Goal: Information Seeking & Learning: Learn about a topic

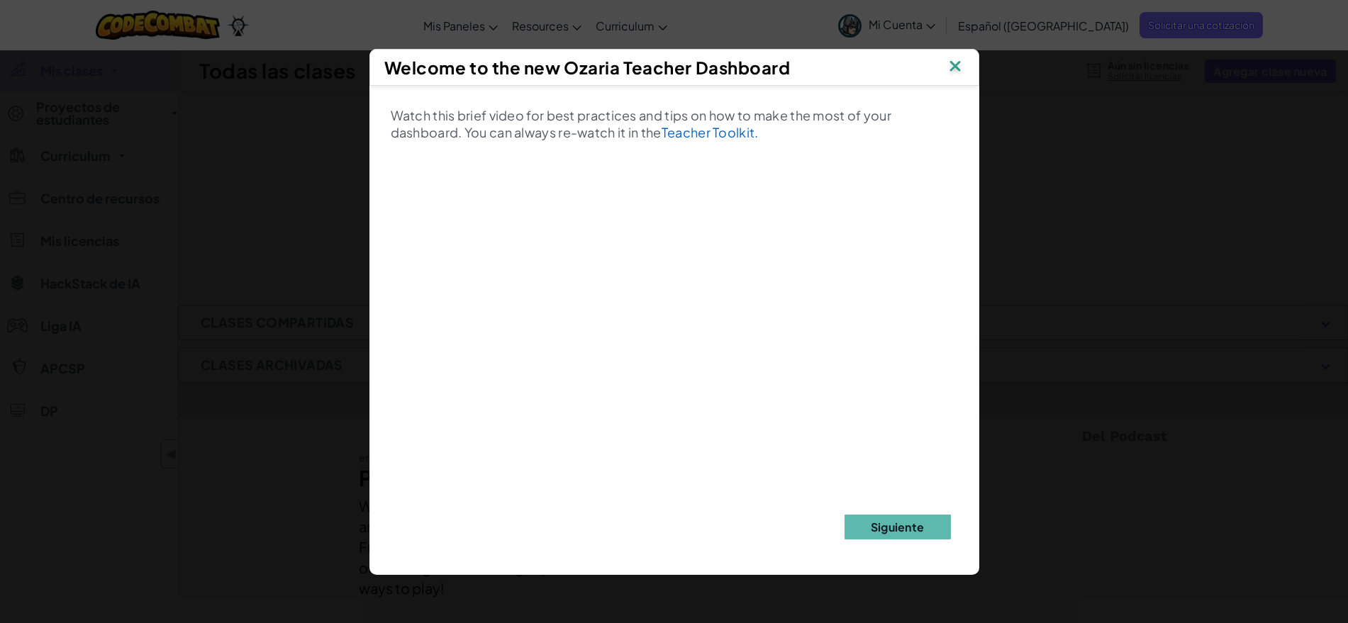
click at [922, 148] on img at bounding box center [913, 158] width 18 height 21
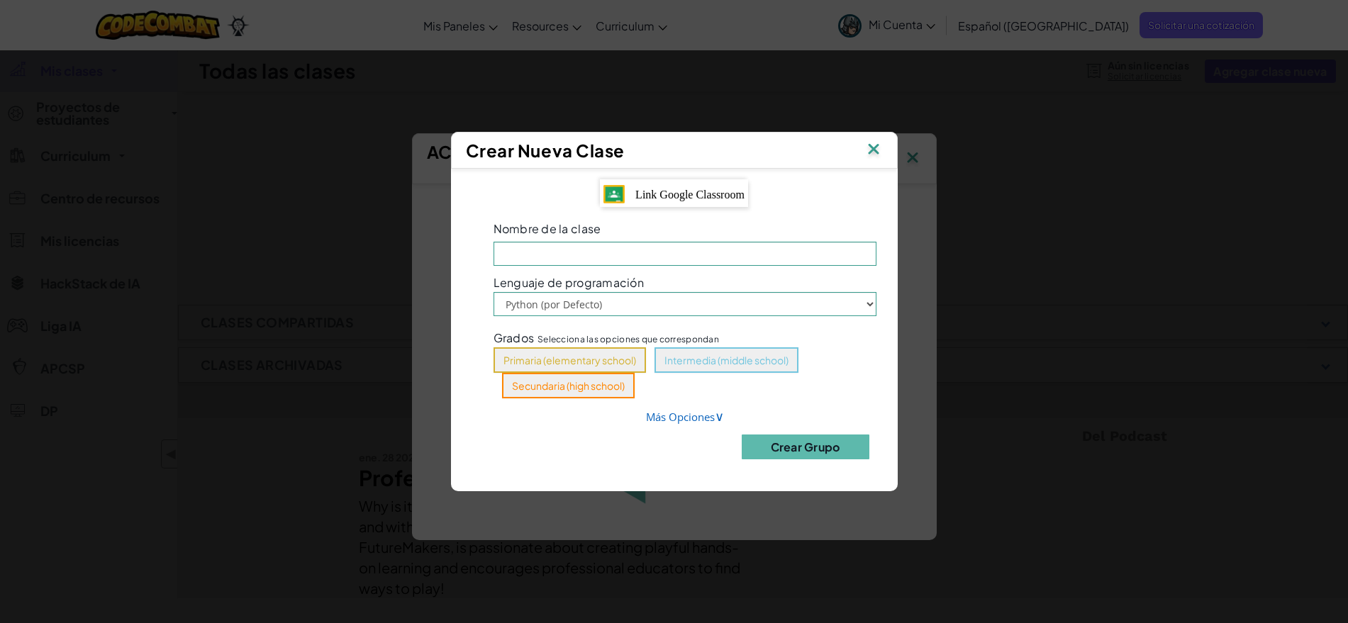
click at [904, 150] on img at bounding box center [913, 158] width 18 height 21
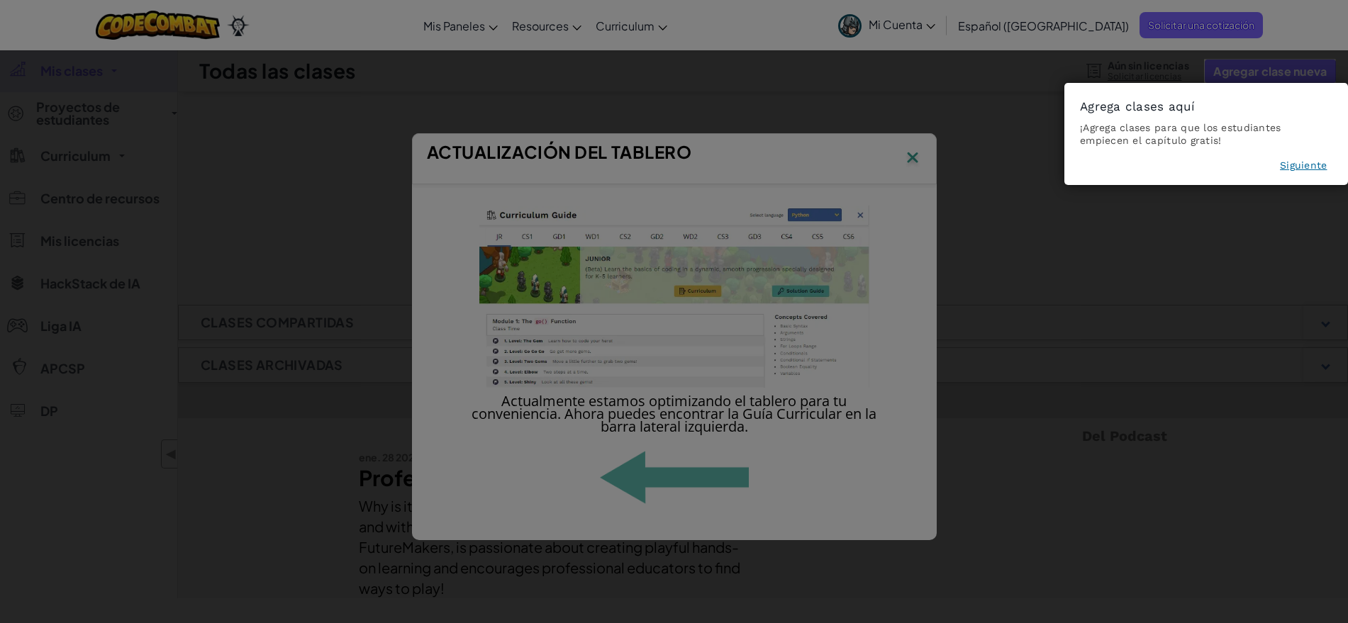
click at [1305, 167] on button "Siguiente" at bounding box center [1303, 165] width 47 height 14
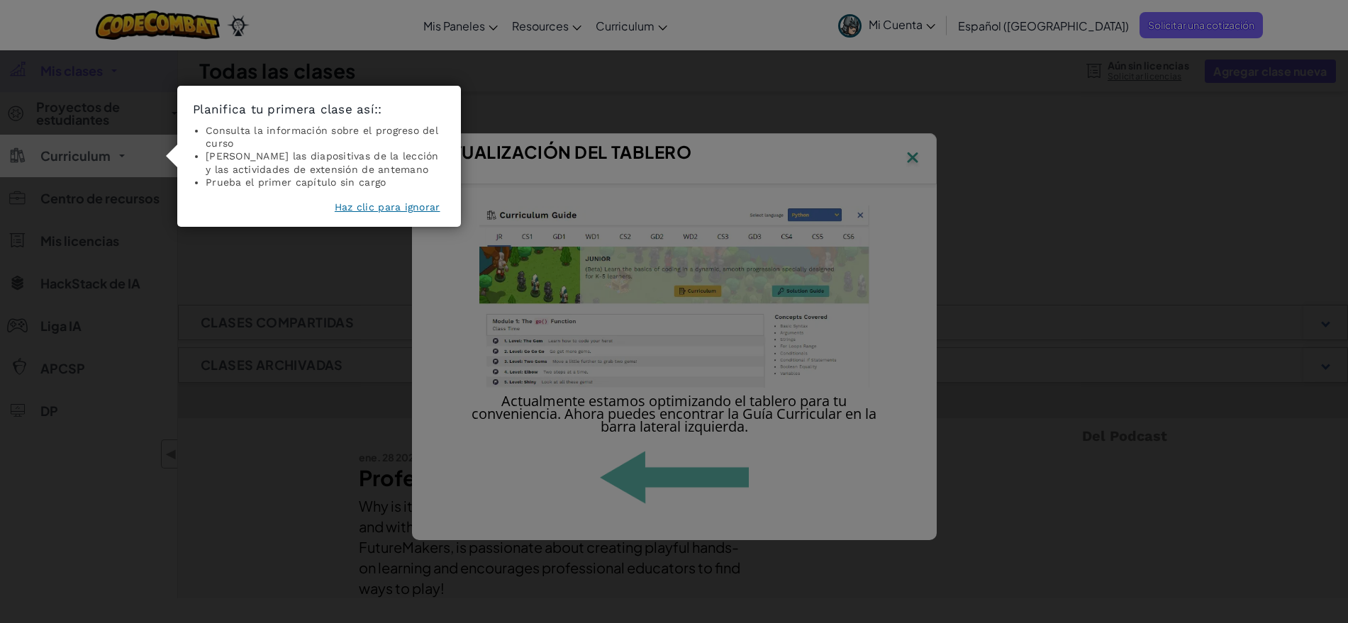
click at [407, 206] on button "Haz clic para ignorar" at bounding box center [388, 207] width 106 height 14
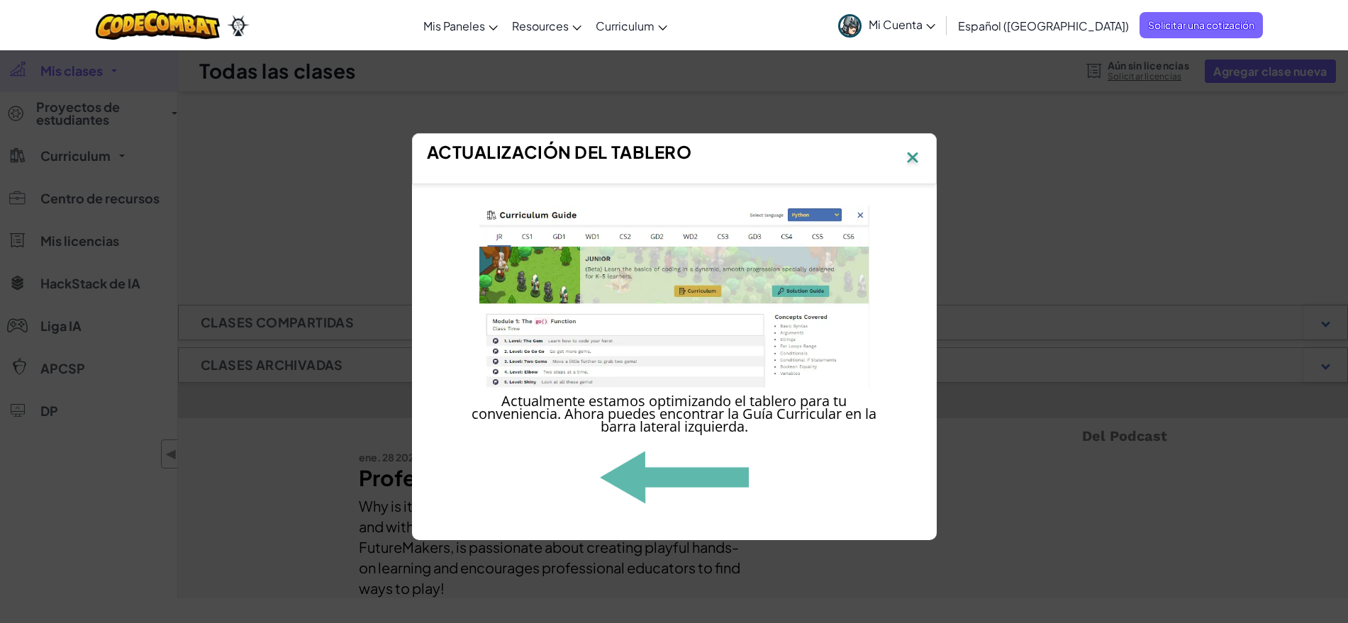
click at [913, 163] on img at bounding box center [913, 158] width 18 height 21
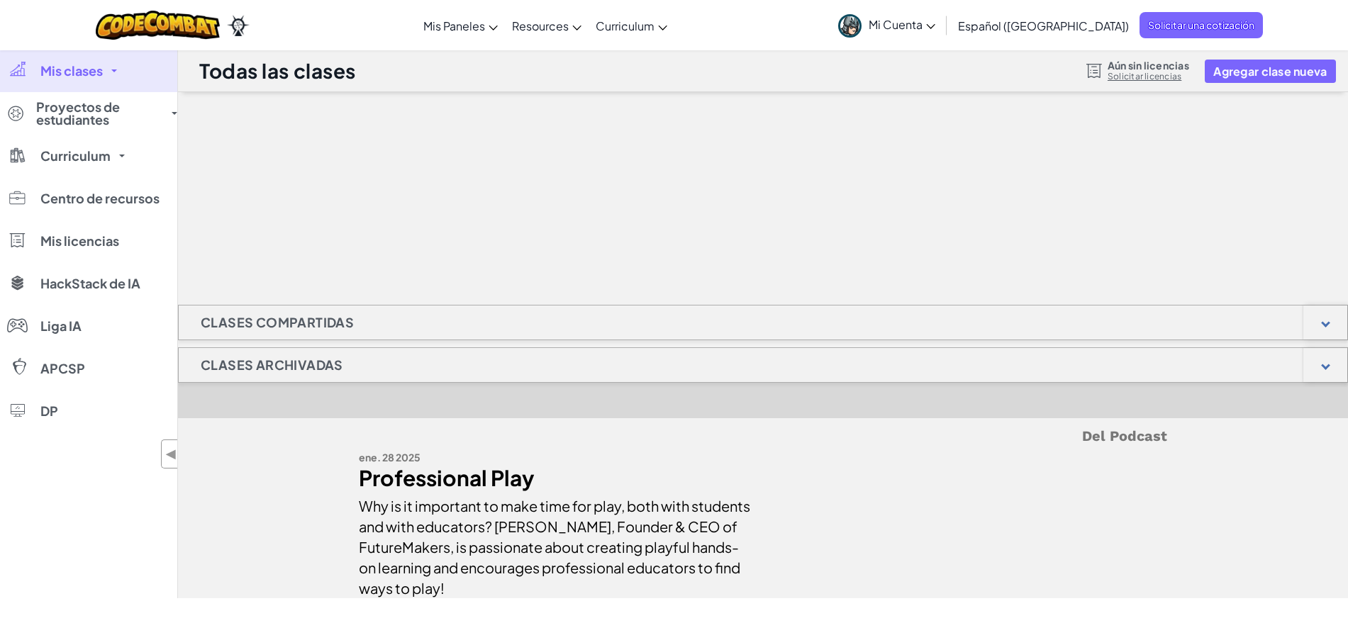
click at [378, 318] on div "Clases compartidas" at bounding box center [763, 322] width 1170 height 35
click at [1328, 319] on div at bounding box center [1325, 322] width 9 height 9
click at [1322, 362] on div at bounding box center [1326, 365] width 44 height 34
click at [936, 28] on icon at bounding box center [930, 26] width 9 height 5
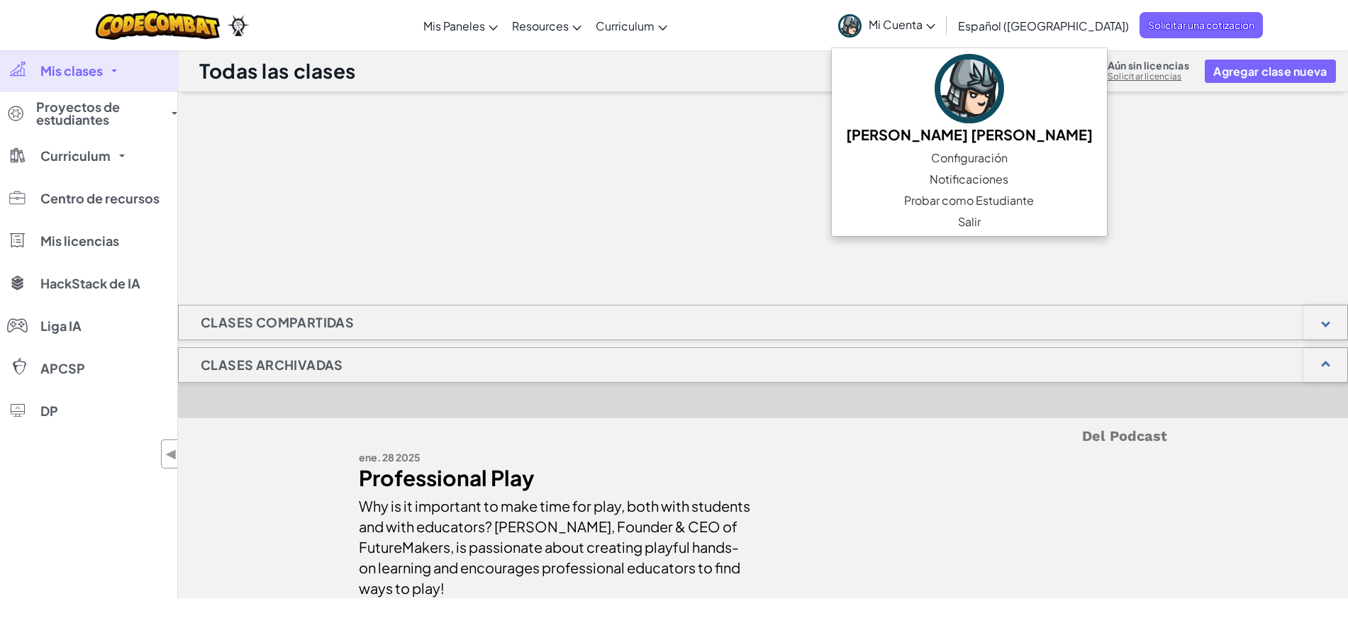
click at [936, 25] on span "Mi Cuenta" at bounding box center [902, 24] width 67 height 15
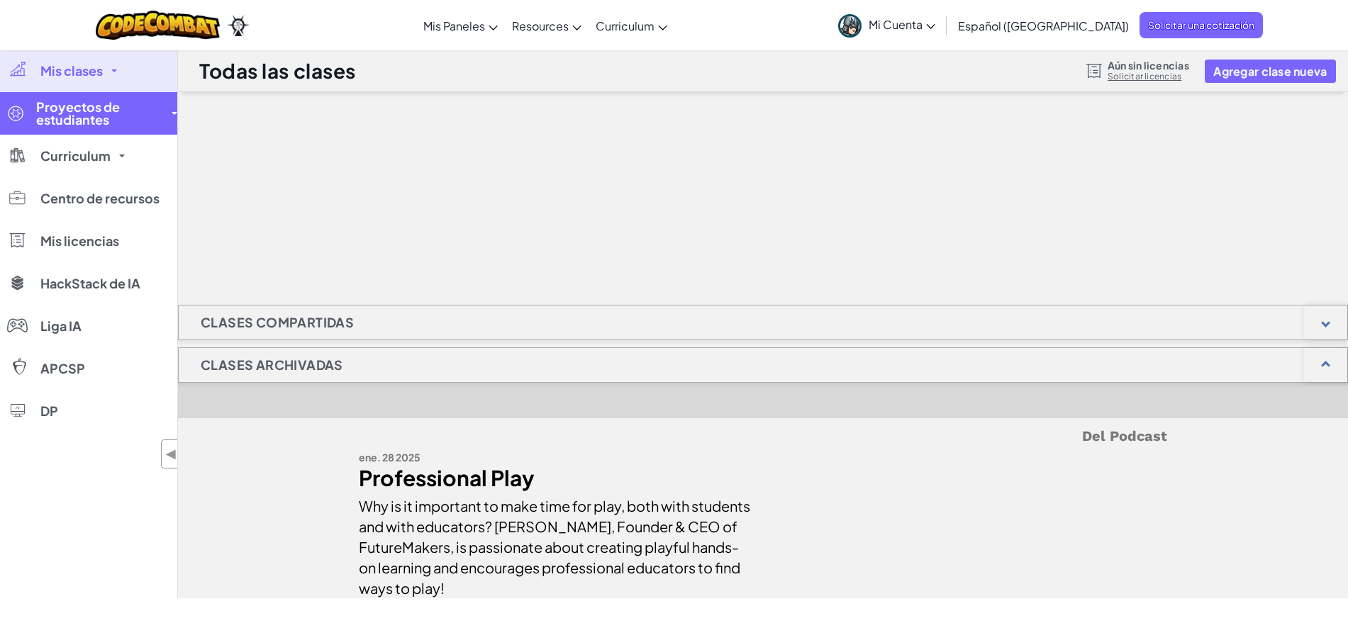
click at [172, 112] on span at bounding box center [175, 113] width 6 height 3
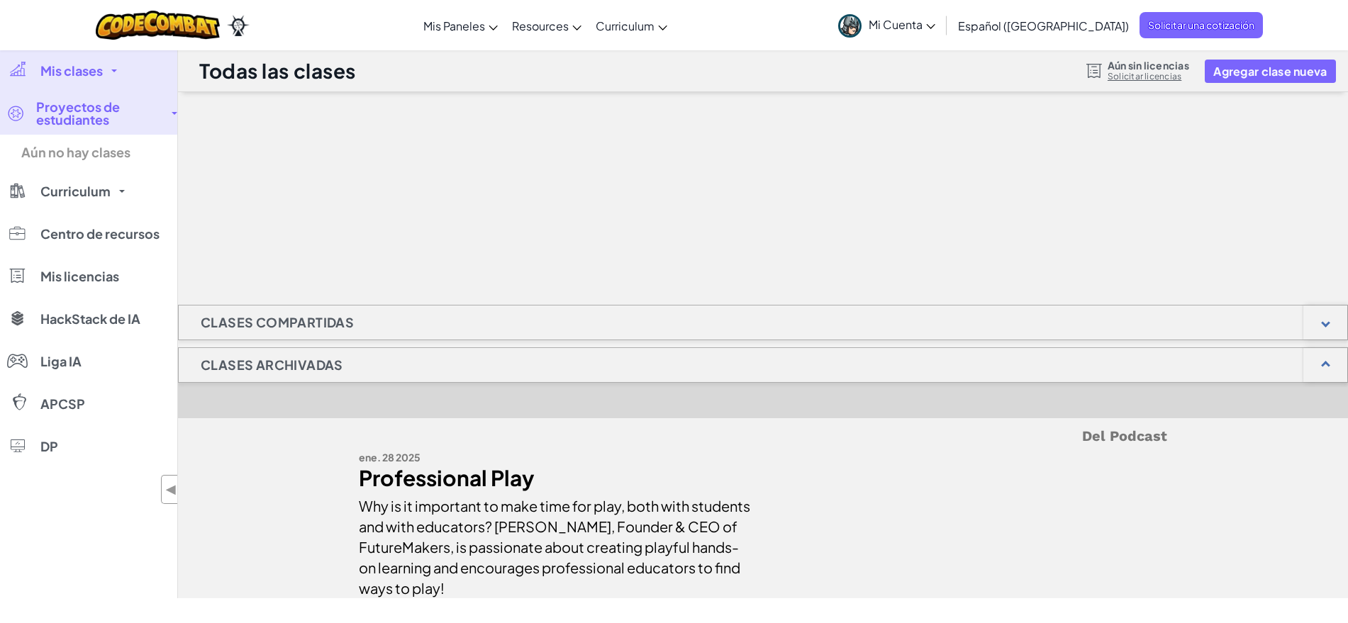
click at [160, 113] on span "Proyectos de estudiantes" at bounding box center [99, 114] width 127 height 26
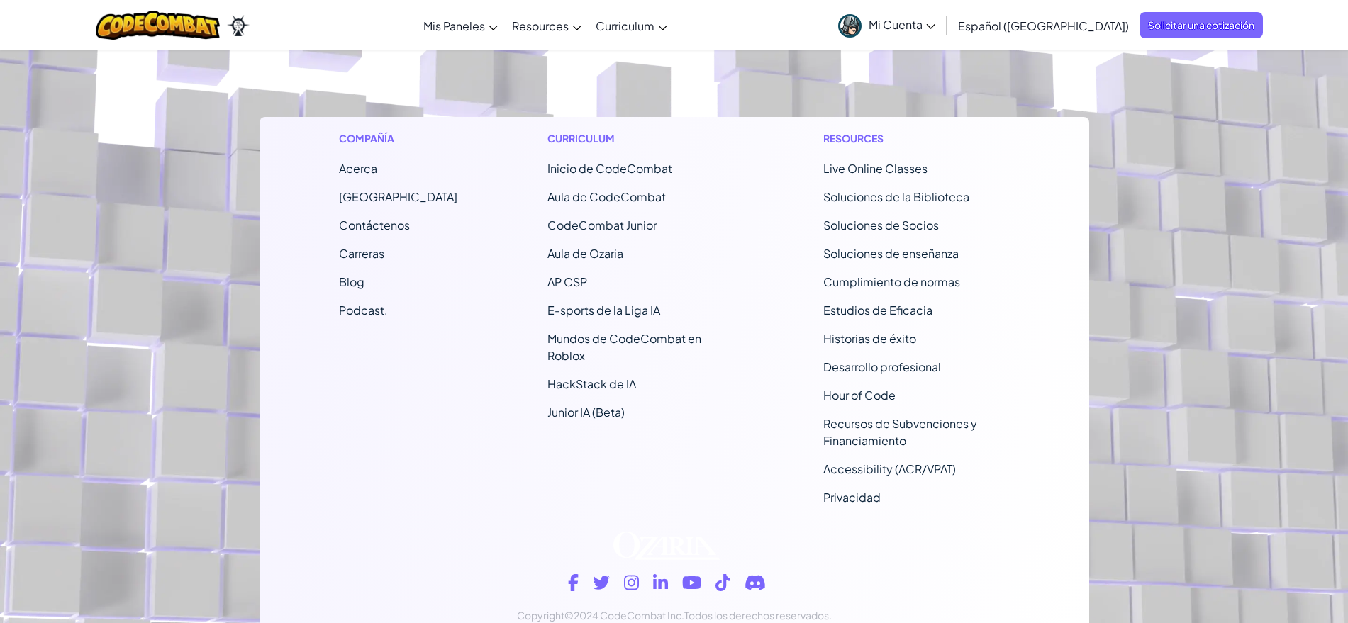
scroll to position [583, 0]
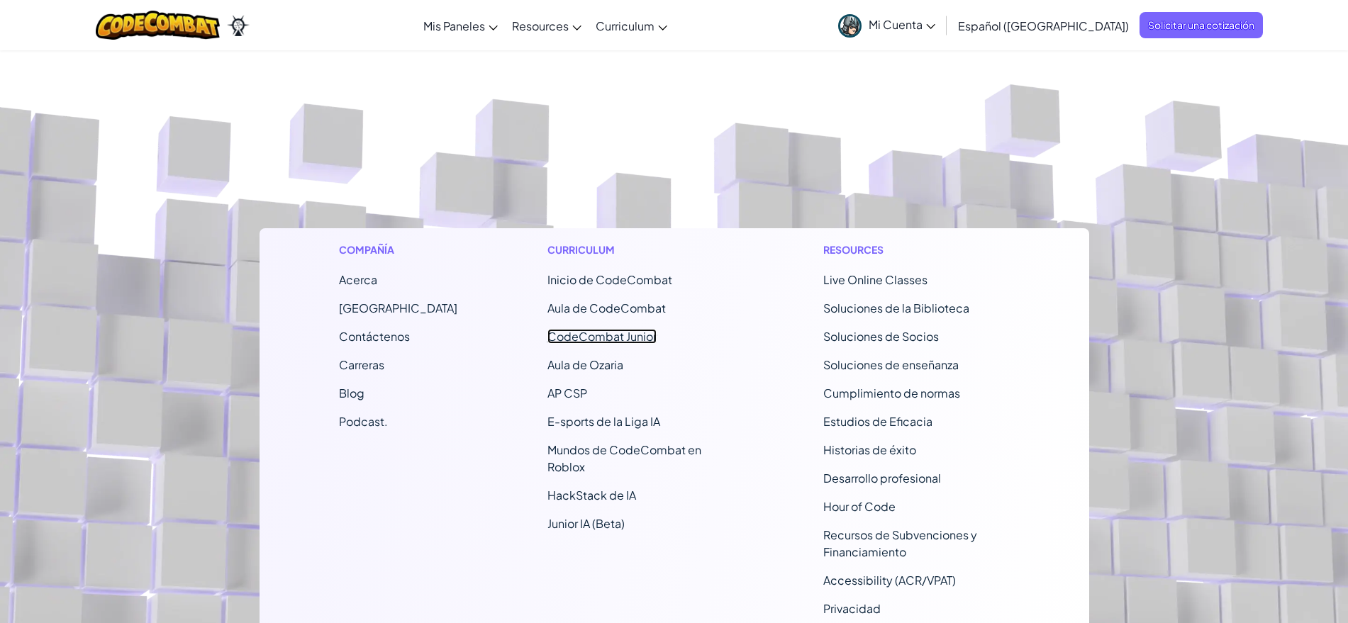
click at [596, 335] on link "CodeCombat Junior" at bounding box center [602, 336] width 109 height 15
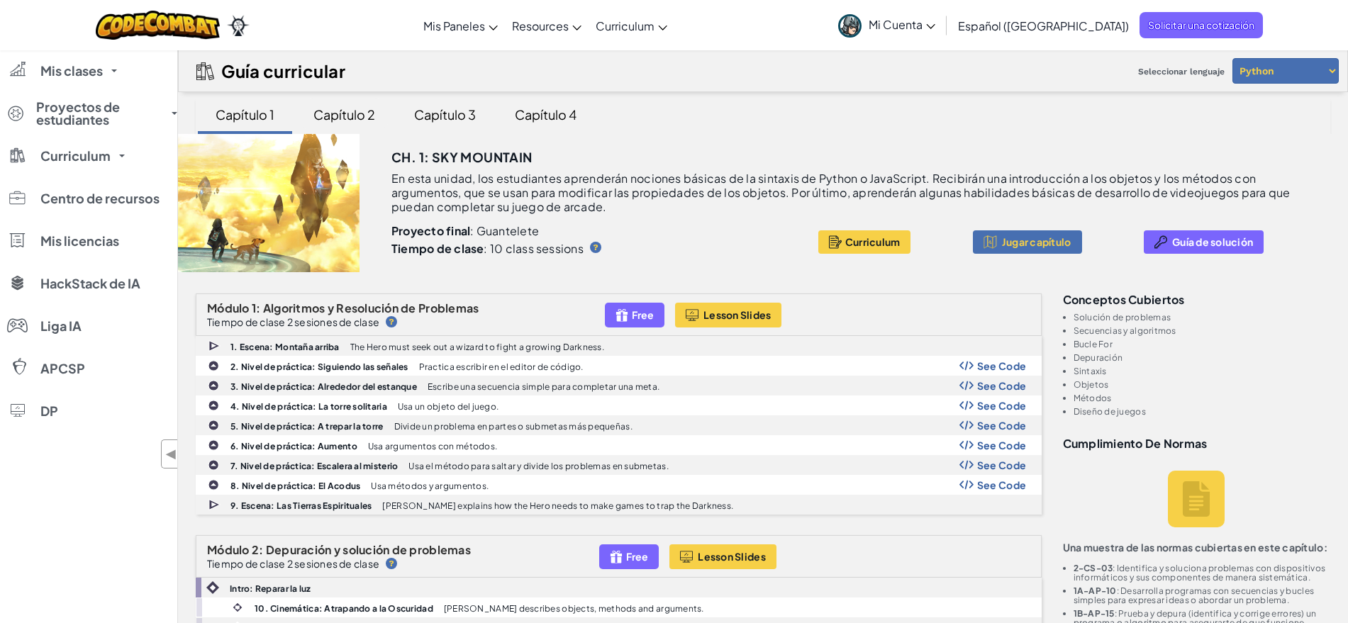
click at [386, 112] on div "Capítulo 2" at bounding box center [344, 114] width 90 height 33
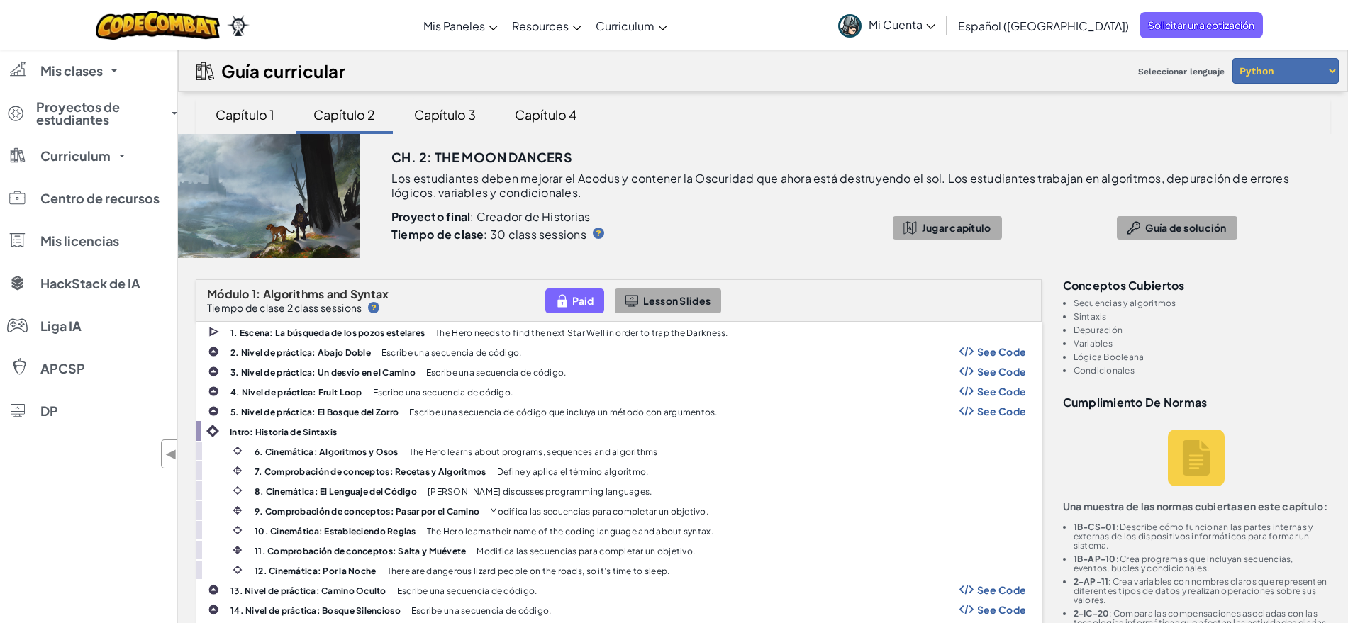
click at [471, 129] on div "Capítulo 3" at bounding box center [445, 114] width 90 height 33
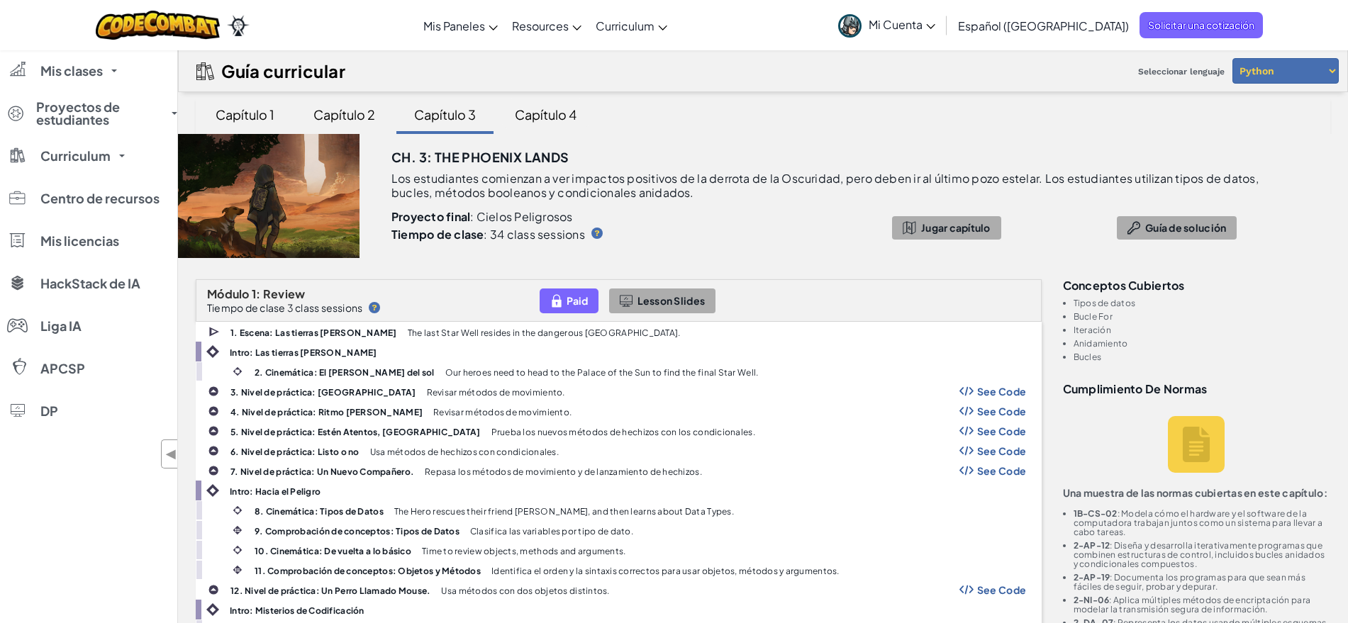
click at [570, 117] on div "Capítulo 4" at bounding box center [546, 114] width 90 height 33
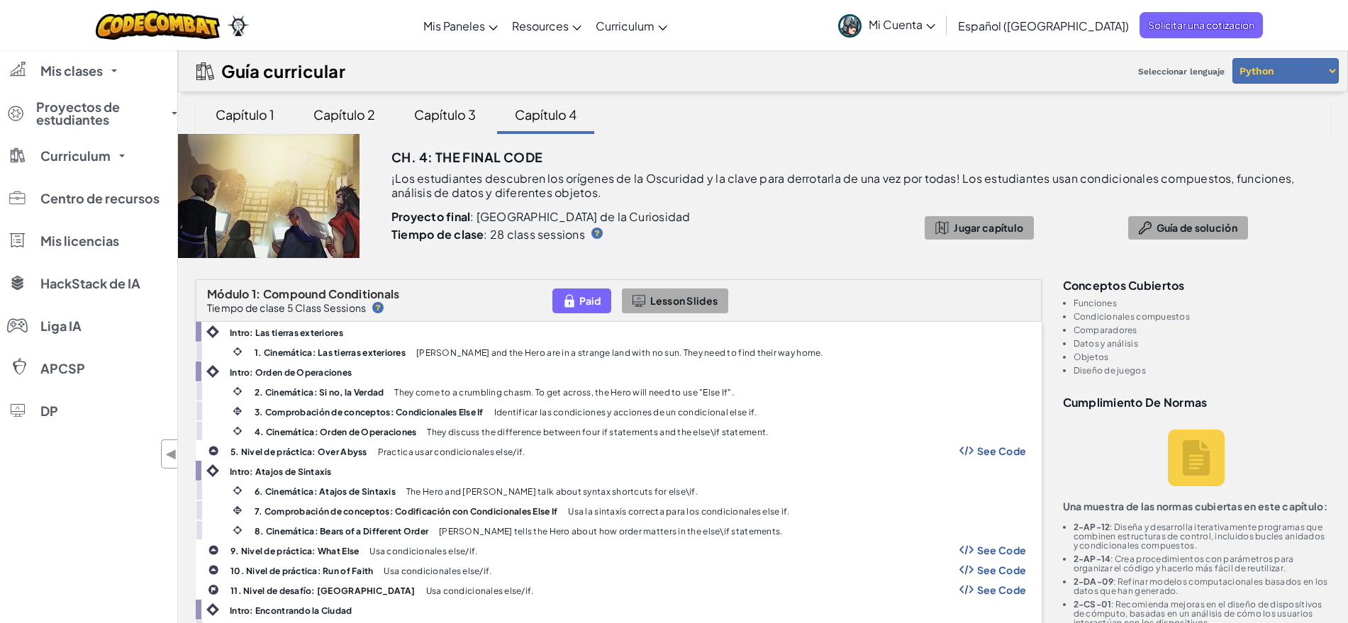
click at [255, 122] on div "Capítulo 1" at bounding box center [244, 114] width 87 height 33
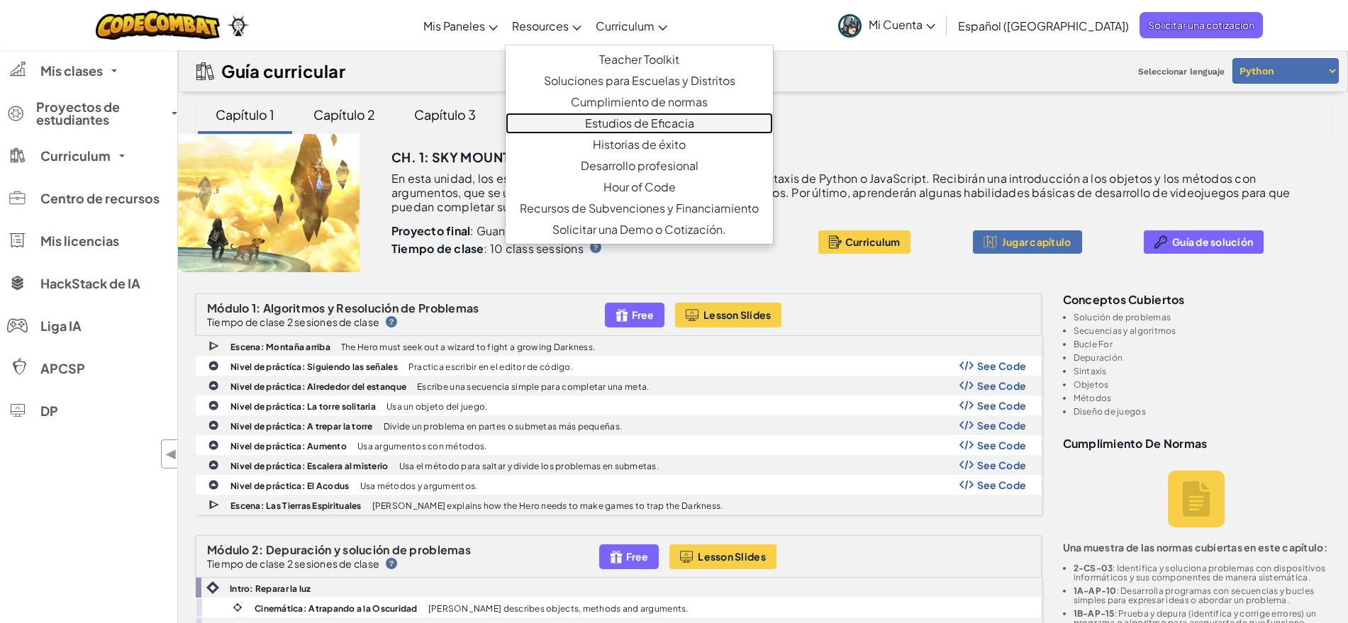
click at [733, 128] on link "Estudios de Eficacia" at bounding box center [639, 123] width 267 height 21
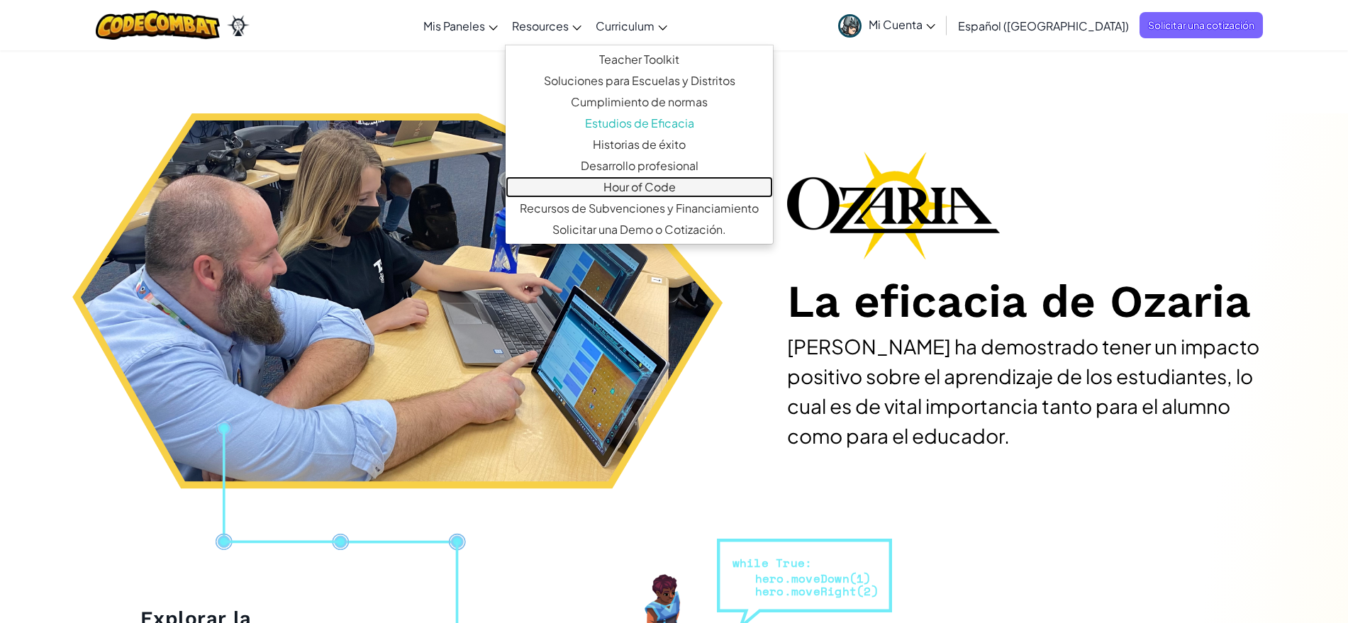
click at [693, 189] on link "Hour of Code" at bounding box center [639, 187] width 267 height 21
